Goal: Information Seeking & Learning: Learn about a topic

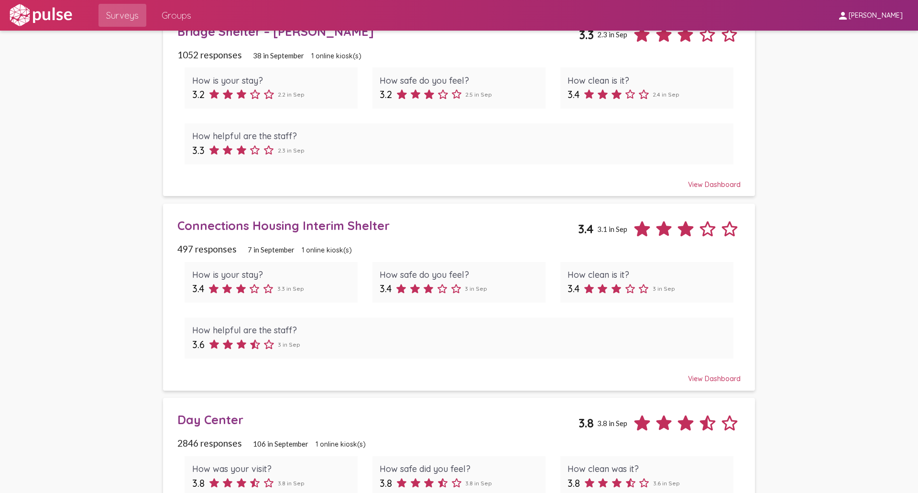
scroll to position [526, 0]
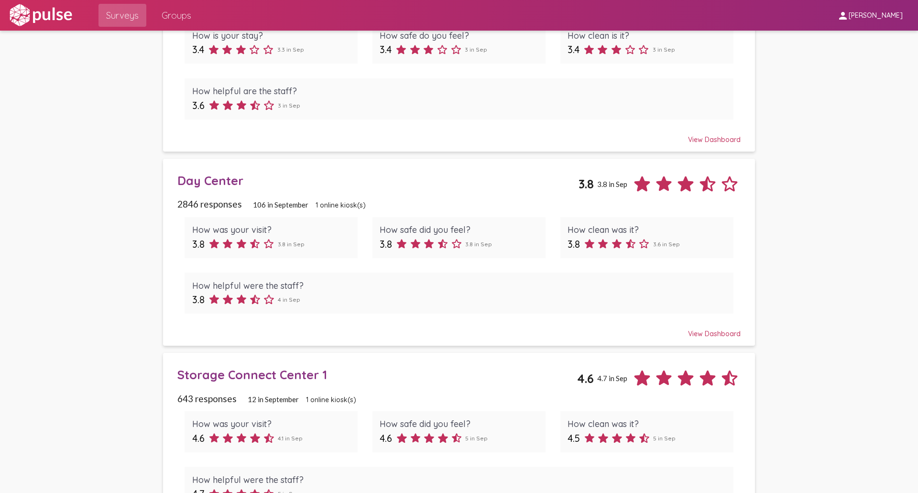
click at [732, 332] on div "View Dashboard" at bounding box center [458, 329] width 563 height 17
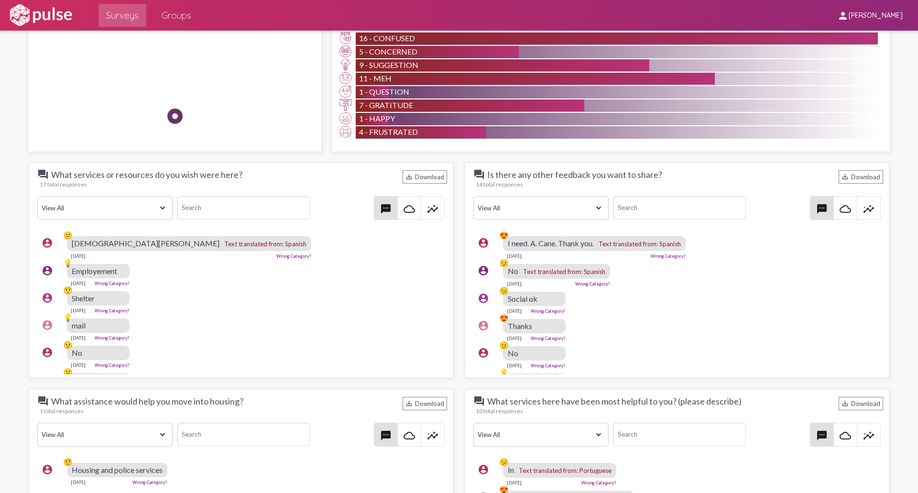
scroll to position [861, 0]
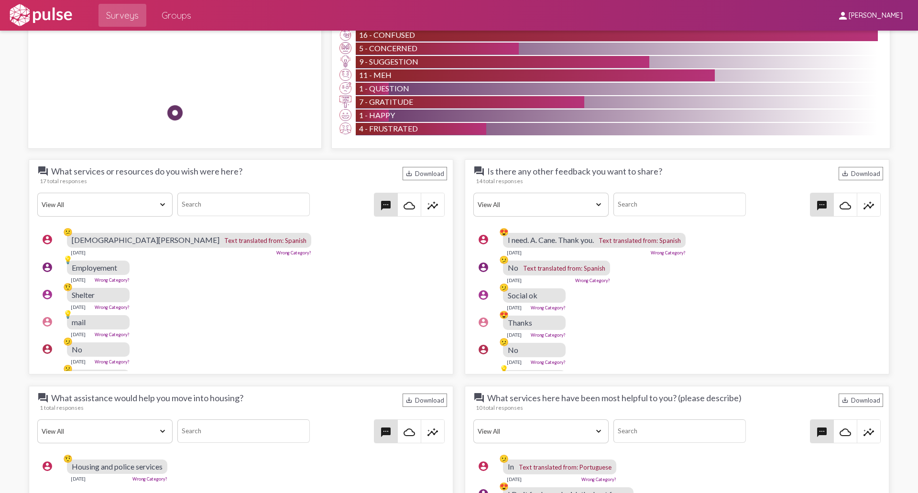
click at [240, 171] on div "question_answer What services or resources do you wish were here? save_alt Down…" at bounding box center [241, 173] width 412 height 16
copy span "What services or resources do you wish were here?"
click at [623, 173] on span "question_answer Is there any other feedback you want to share?" at bounding box center [567, 170] width 189 height 11
click at [656, 173] on div "question_answer Is there any other feedback you want to share? save_alt Download" at bounding box center [677, 173] width 412 height 16
copy span "Is there any other feedback you want to share?"
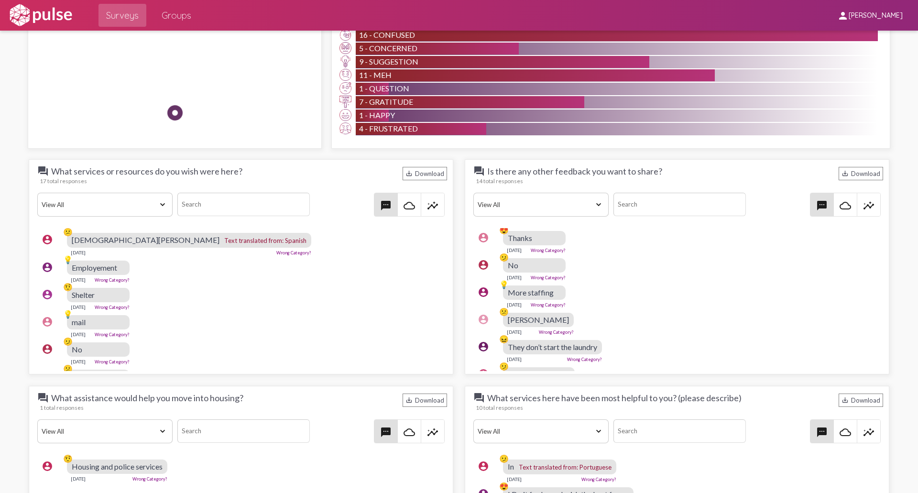
scroll to position [96, 0]
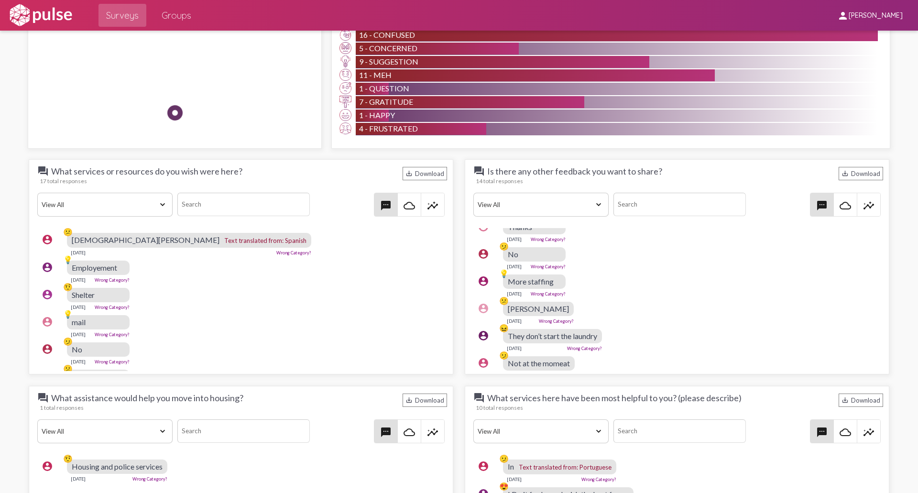
click at [734, 400] on span "question_answer What services here have been most helpful to you? (please descr…" at bounding box center [607, 397] width 268 height 11
drag, startPoint x: 736, startPoint y: 398, endPoint x: 485, endPoint y: 403, distance: 251.1
click at [485, 403] on span "question_answer What services here have been most helpful to you? (please descr…" at bounding box center [607, 397] width 268 height 11
copy span "What services here have been most helpful to you? (please describe)"
click at [640, 298] on div "account_circle 😕 Ronald Sep 19, 2025 Wrong Category?" at bounding box center [679, 312] width 412 height 31
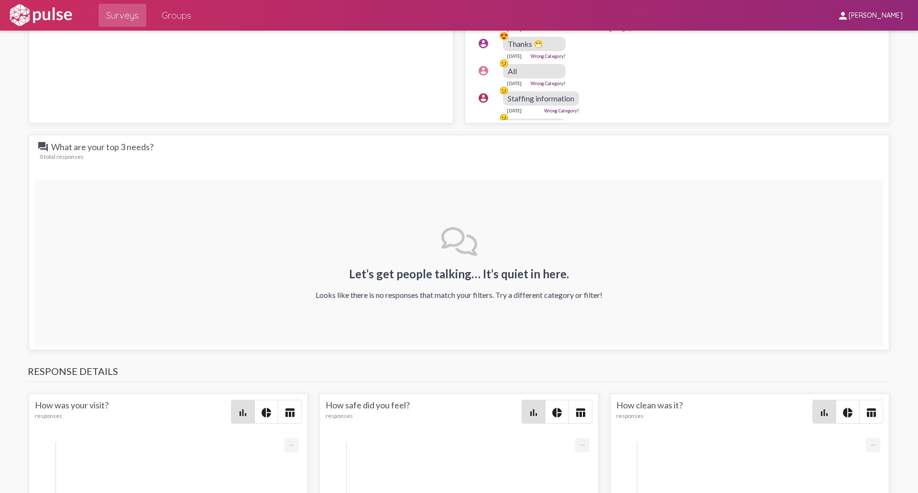
scroll to position [1339, 0]
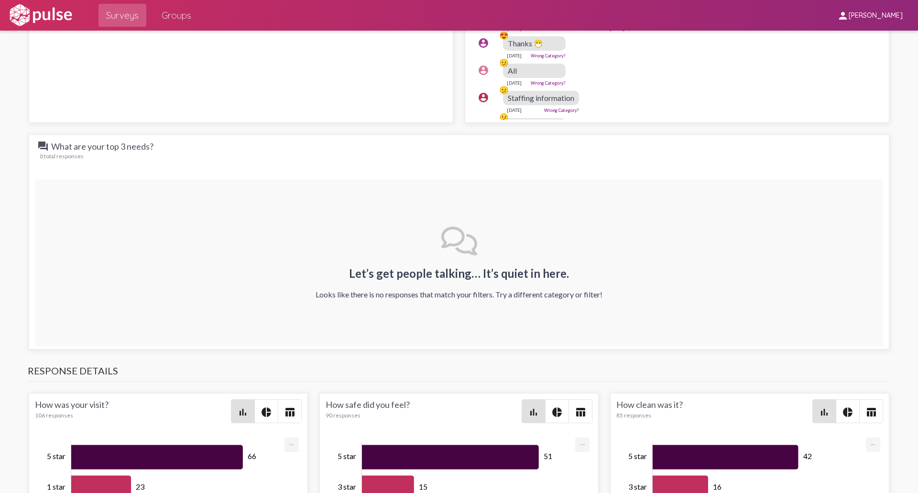
click at [163, 145] on span "question_answer What are your top 3 needs?" at bounding box center [108, 146] width 143 height 11
drag, startPoint x: 152, startPoint y: 146, endPoint x: 51, endPoint y: 147, distance: 100.4
click at [51, 147] on span "question_answer What are your top 3 needs?" at bounding box center [108, 146] width 143 height 11
copy span "What are your top 3 needs?"
click at [119, 406] on div "How was your visit? 106 responses" at bounding box center [133, 411] width 196 height 24
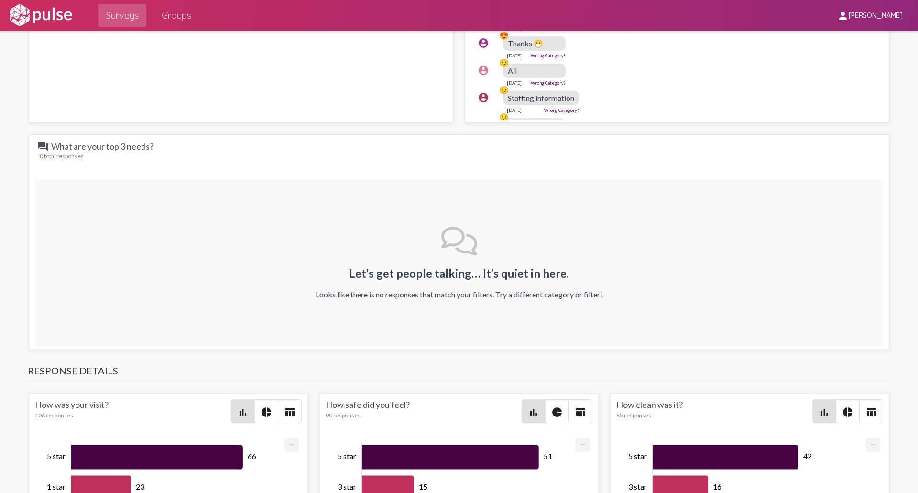
drag, startPoint x: 113, startPoint y: 404, endPoint x: 28, endPoint y: 400, distance: 85.7
click at [29, 400] on div "How was your visit? 106 responses bar_chart pie_chart table_chart 66 23 6 6 5 Z…" at bounding box center [168, 500] width 279 height 215
copy div "How was your visit?"
click at [410, 405] on div "How safe did you feel? 90 responses" at bounding box center [424, 411] width 196 height 24
drag, startPoint x: 407, startPoint y: 404, endPoint x: 323, endPoint y: 408, distance: 84.3
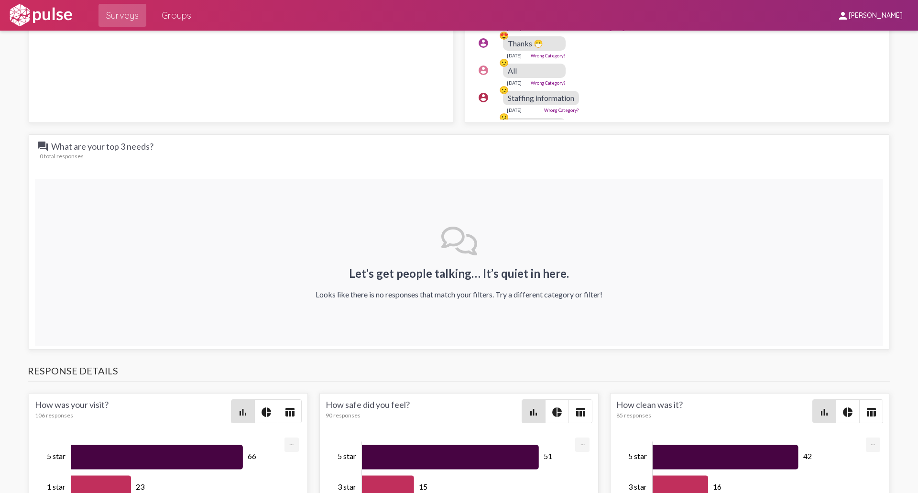
click at [326, 408] on div "How safe did you feel? 90 responses" at bounding box center [424, 411] width 196 height 24
copy div "How safe did you feel?"
drag, startPoint x: 681, startPoint y: 405, endPoint x: 609, endPoint y: 408, distance: 71.8
click at [610, 408] on div "How clean was it? 85 responses bar_chart pie_chart table_chart 42 16 15 6 6 Zoo…" at bounding box center [749, 500] width 279 height 215
copy div "How clean was it?"
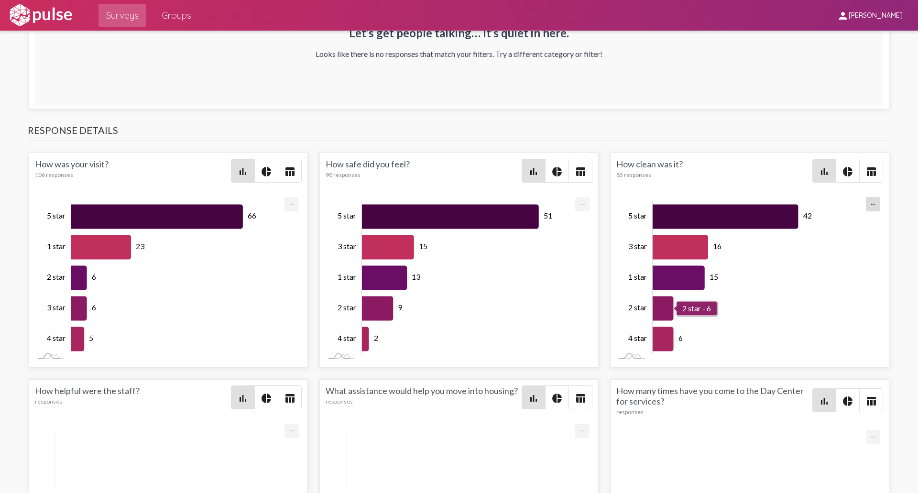
scroll to position [1721, 0]
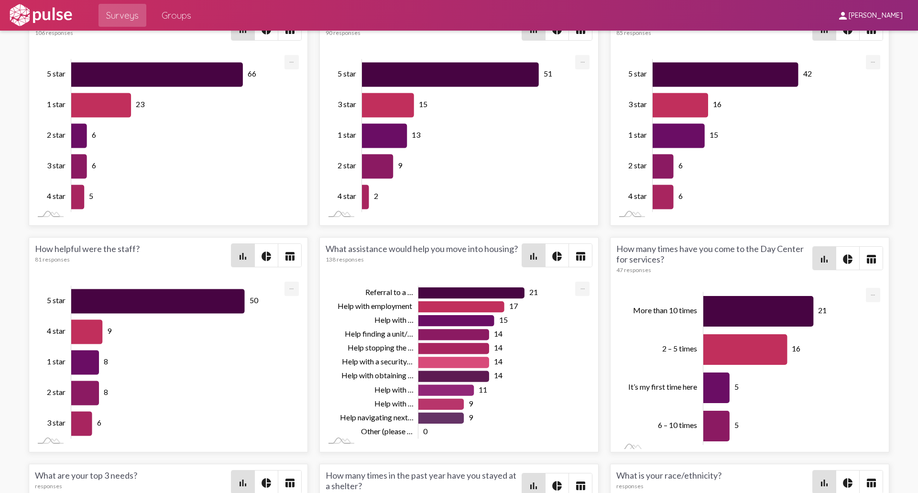
drag, startPoint x: 138, startPoint y: 249, endPoint x: 11, endPoint y: 241, distance: 127.0
click at [128, 257] on div "81 responses" at bounding box center [133, 259] width 196 height 7
drag, startPoint x: 142, startPoint y: 249, endPoint x: 32, endPoint y: 252, distance: 110.0
click at [32, 252] on div "How helpful were the staff? 81 responses bar_chart pie_chart table_chart 50 9 8…" at bounding box center [168, 344] width 279 height 215
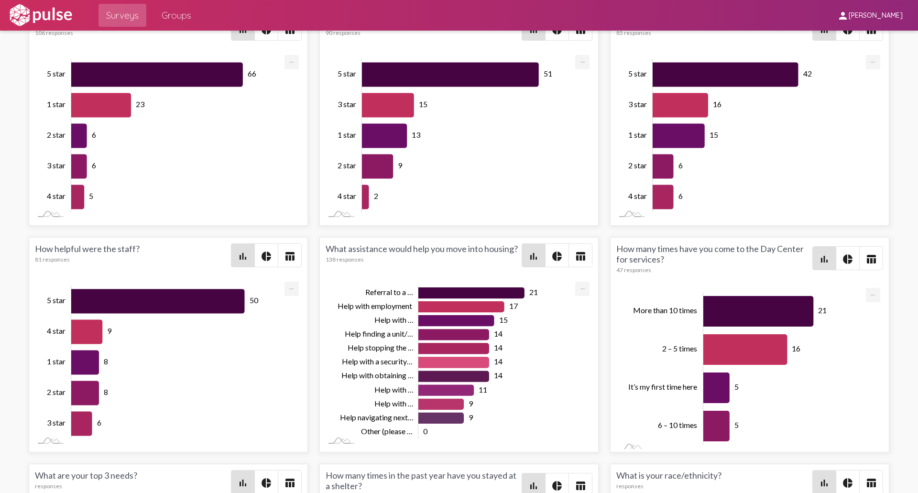
copy div "How helpful were the staff?"
drag, startPoint x: 515, startPoint y: 249, endPoint x: 322, endPoint y: 251, distance: 192.7
click at [326, 251] on div "What assistance would help you move into housing? 138 responses" at bounding box center [424, 255] width 196 height 24
copy div "What assistance would help you move into housing?"
click at [659, 259] on div "How many times have you come to the Day Center for services? 47 responses" at bounding box center [714, 258] width 196 height 30
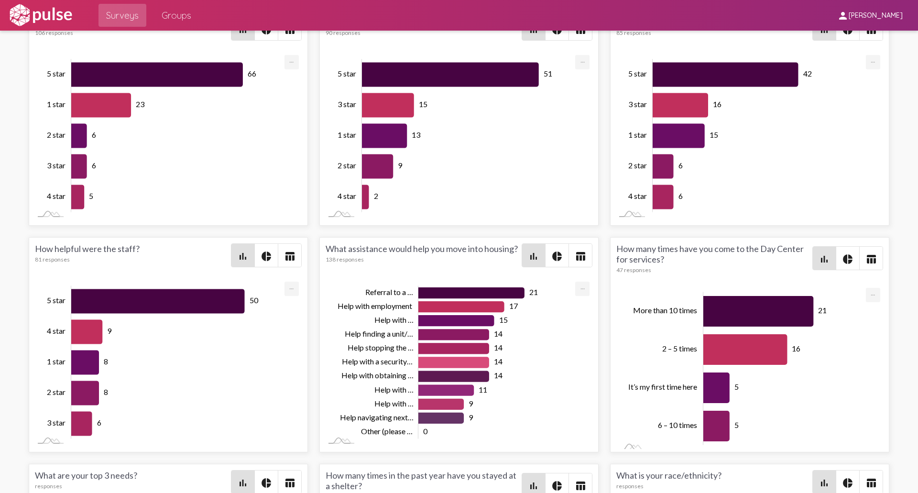
drag, startPoint x: 660, startPoint y: 259, endPoint x: 610, endPoint y: 250, distance: 50.5
click at [610, 250] on div "How many times have you come to the Day Center for services? 47 responses bar_c…" at bounding box center [749, 344] width 279 height 215
copy div "How many times have you come to the Day Center for services?"
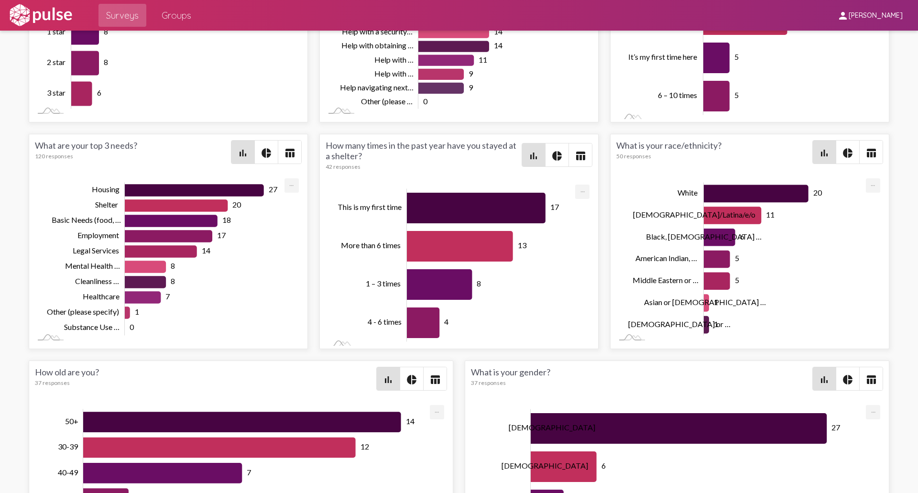
scroll to position [2140, 0]
